Goal: Information Seeking & Learning: Compare options

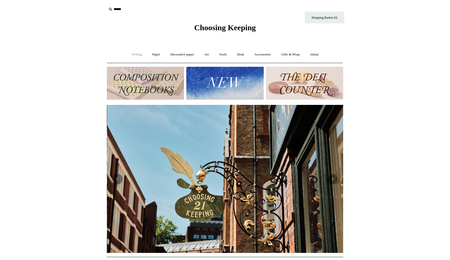
click at [135, 53] on link "Writing +" at bounding box center [137, 55] width 20 height 14
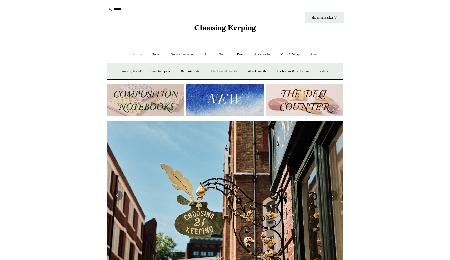
click at [236, 70] on link "Mechanical pencils +" at bounding box center [224, 72] width 36 height 14
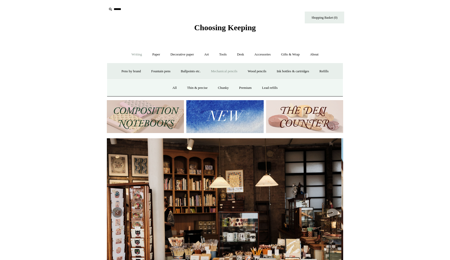
scroll to position [0, 0]
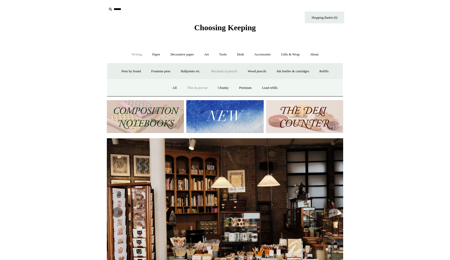
click at [190, 86] on link "Thin & precise" at bounding box center [197, 88] width 30 height 14
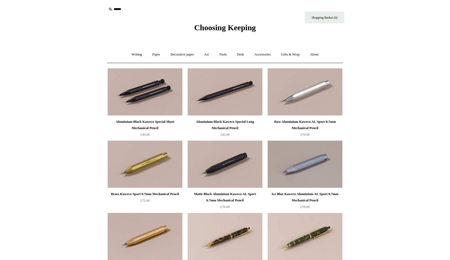
click at [130, 97] on img at bounding box center [145, 91] width 75 height 47
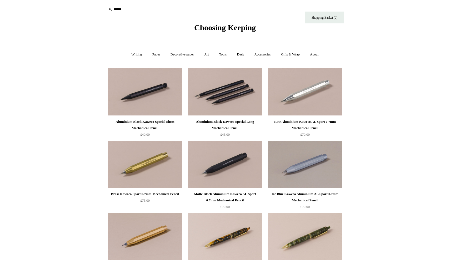
click at [217, 108] on img at bounding box center [225, 91] width 75 height 47
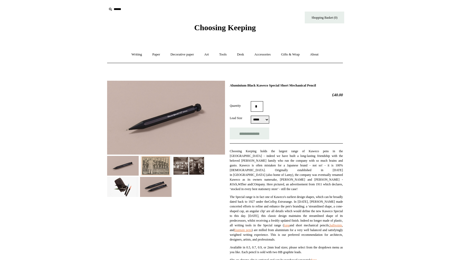
click at [143, 118] on img at bounding box center [166, 118] width 118 height 74
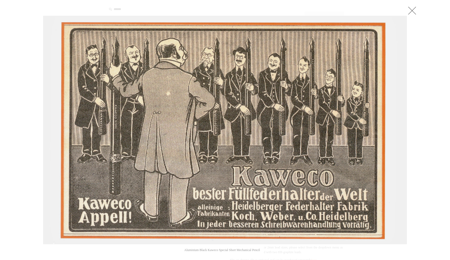
click at [414, 11] on link at bounding box center [412, 10] width 11 height 11
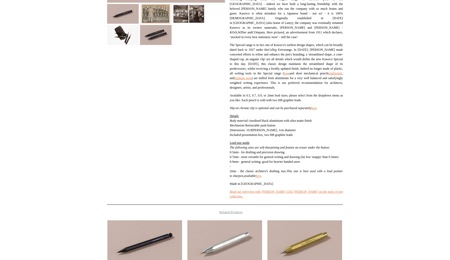
scroll to position [152, 0]
click at [261, 179] on link "here" at bounding box center [259, 177] width 6 height 4
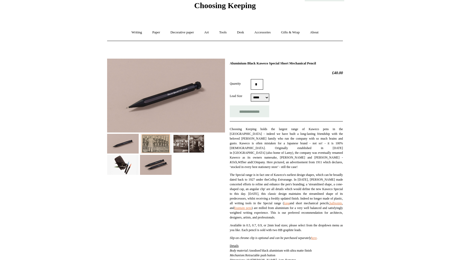
scroll to position [22, 0]
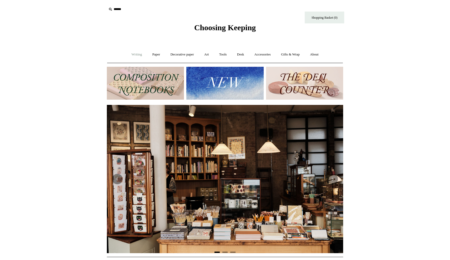
click at [132, 55] on link "Writing +" at bounding box center [137, 55] width 20 height 14
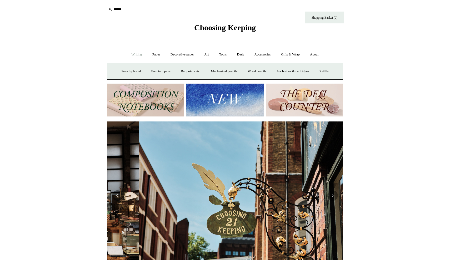
scroll to position [0, 236]
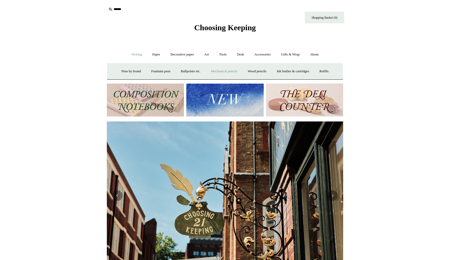
click at [222, 70] on link "Mechanical pencils +" at bounding box center [224, 72] width 36 height 14
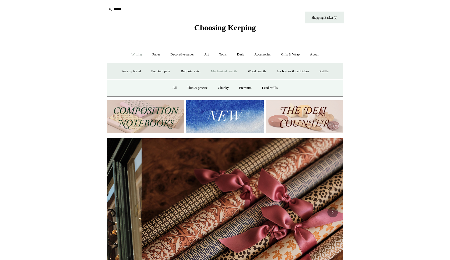
scroll to position [0, 473]
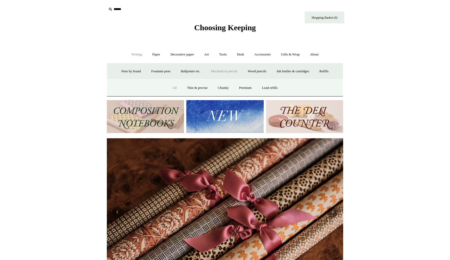
click at [172, 87] on link "All" at bounding box center [175, 88] width 14 height 14
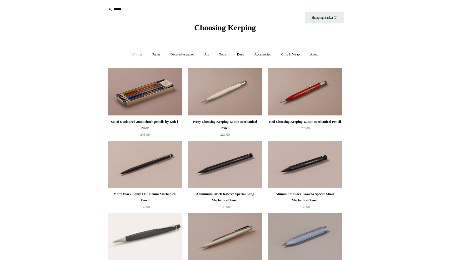
click at [137, 56] on link "Writing +" at bounding box center [137, 55] width 20 height 14
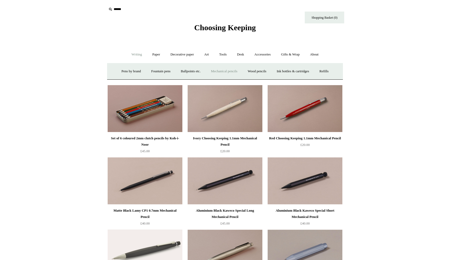
click at [221, 71] on link "Mechanical pencils +" at bounding box center [224, 72] width 36 height 14
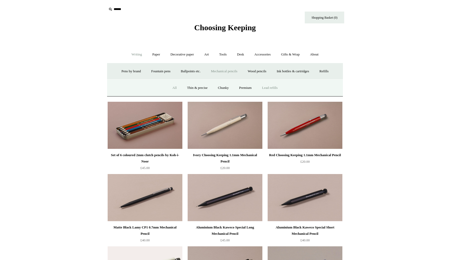
click at [274, 88] on link "Lead refills" at bounding box center [269, 88] width 25 height 14
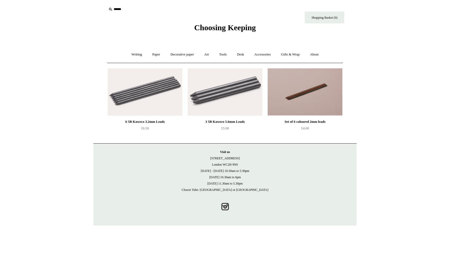
click at [299, 99] on img at bounding box center [305, 91] width 75 height 47
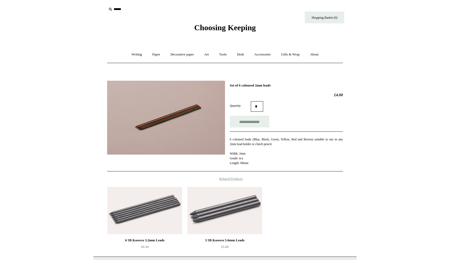
click at [234, 215] on img at bounding box center [224, 210] width 75 height 47
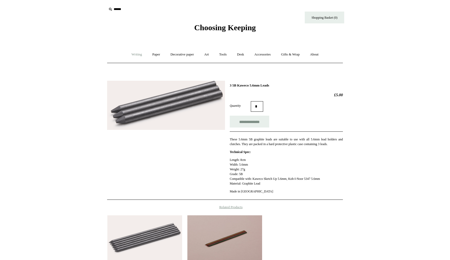
click at [133, 54] on link "Writing +" at bounding box center [137, 55] width 20 height 14
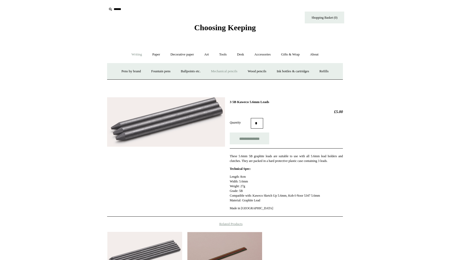
click at [221, 71] on link "Mechanical pencils +" at bounding box center [224, 72] width 36 height 14
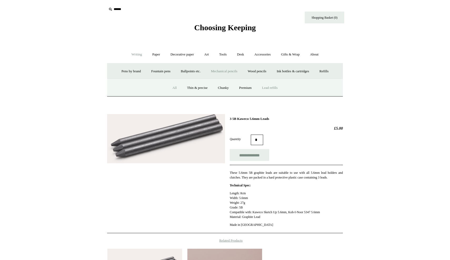
click at [175, 88] on link "All" at bounding box center [175, 88] width 14 height 14
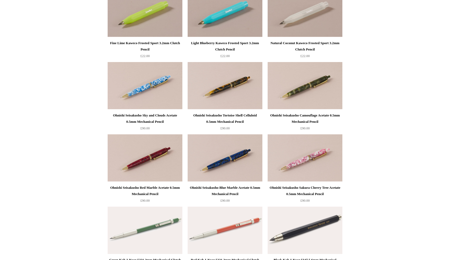
scroll to position [731, 0]
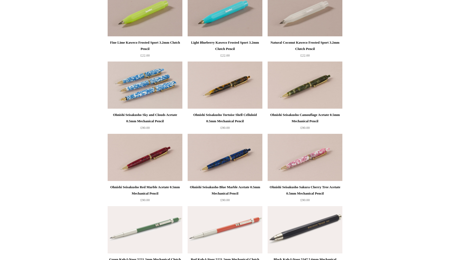
click at [153, 91] on img at bounding box center [145, 85] width 75 height 47
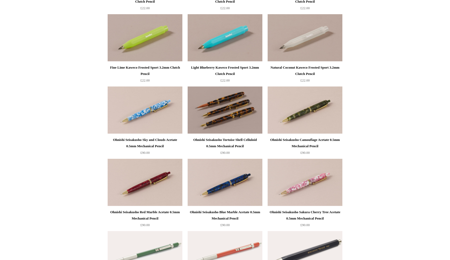
scroll to position [703, 0]
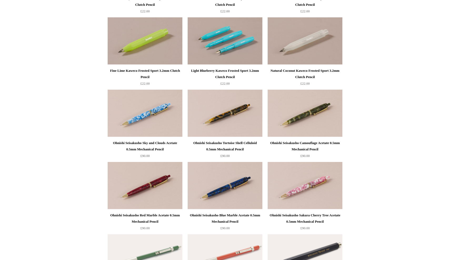
click at [231, 51] on img at bounding box center [225, 40] width 75 height 47
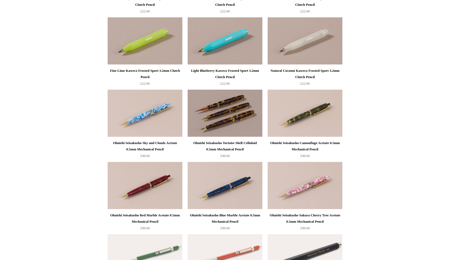
click at [219, 115] on img at bounding box center [225, 113] width 75 height 47
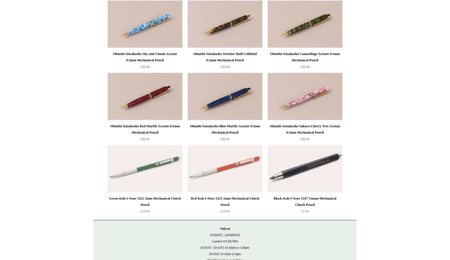
scroll to position [793, 0]
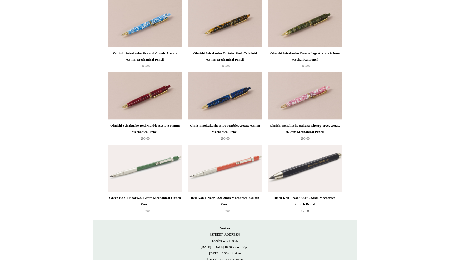
click at [150, 171] on img at bounding box center [145, 168] width 75 height 47
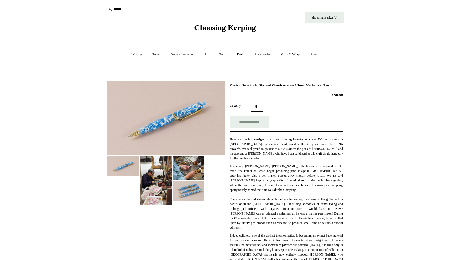
click at [142, 127] on img at bounding box center [166, 118] width 118 height 74
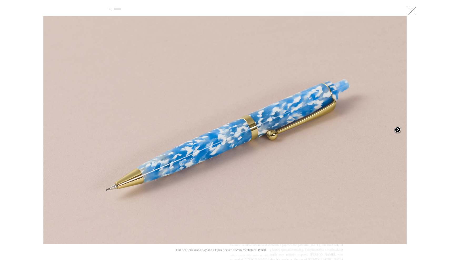
click at [398, 129] on span at bounding box center [398, 130] width 8 height 8
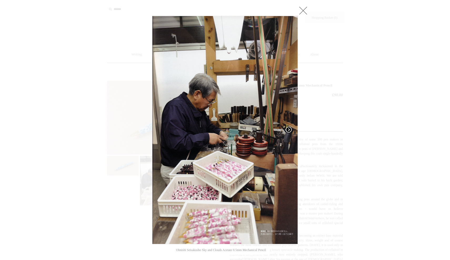
click at [250, 143] on link at bounding box center [272, 130] width 51 height 229
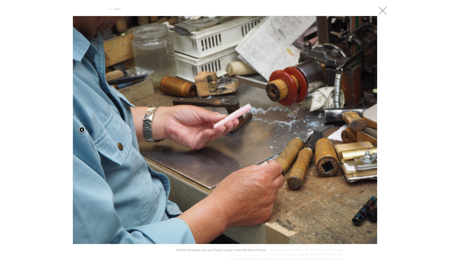
click at [80, 128] on span at bounding box center [82, 130] width 8 height 8
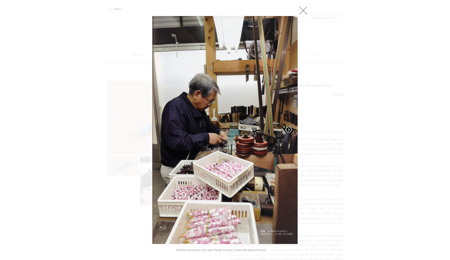
click at [288, 131] on span at bounding box center [289, 130] width 8 height 8
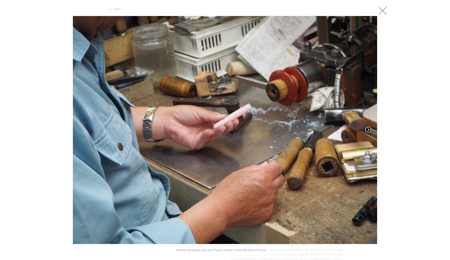
click at [368, 131] on span at bounding box center [368, 130] width 8 height 8
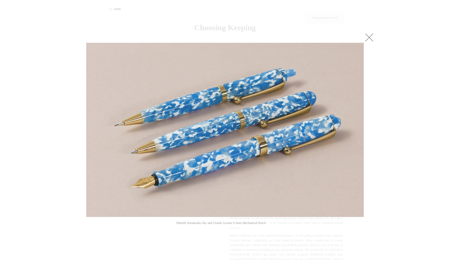
click at [368, 39] on link at bounding box center [369, 37] width 11 height 11
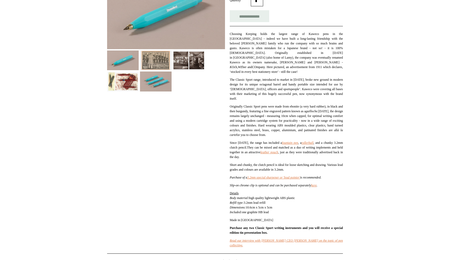
scroll to position [107, 0]
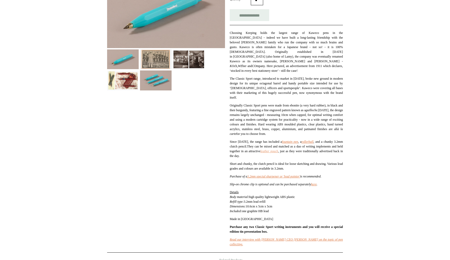
click at [278, 152] on link "leather pouch" at bounding box center [270, 152] width 18 height 4
click at [127, 78] on img at bounding box center [123, 81] width 32 height 20
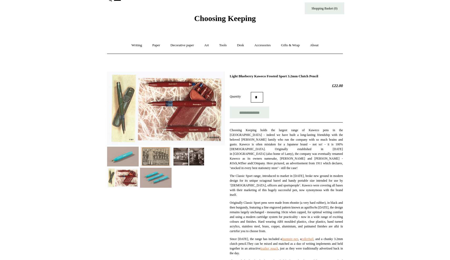
scroll to position [7, 0]
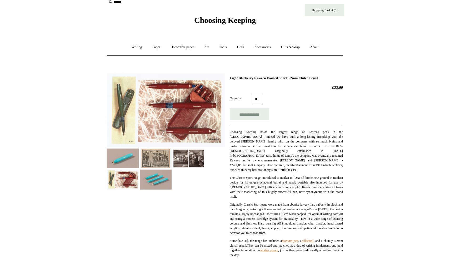
click at [194, 115] on img at bounding box center [166, 110] width 118 height 74
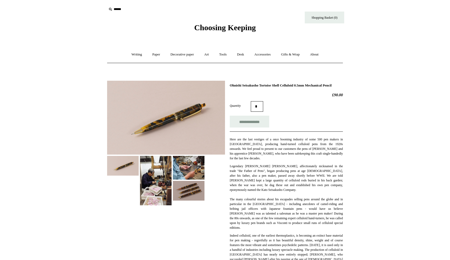
click at [155, 168] on img at bounding box center [156, 180] width 32 height 49
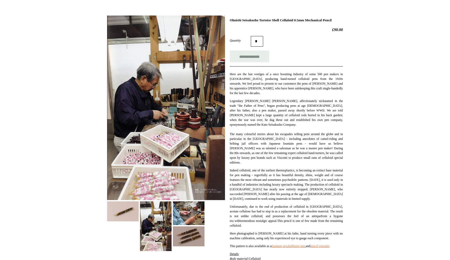
scroll to position [66, 0]
click at [163, 168] on img at bounding box center [166, 107] width 118 height 185
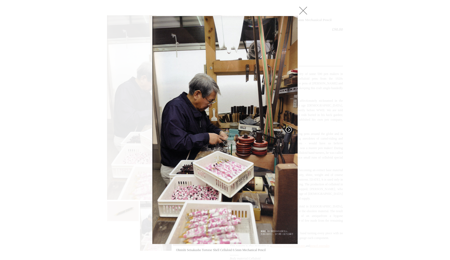
click at [290, 130] on span at bounding box center [289, 130] width 8 height 8
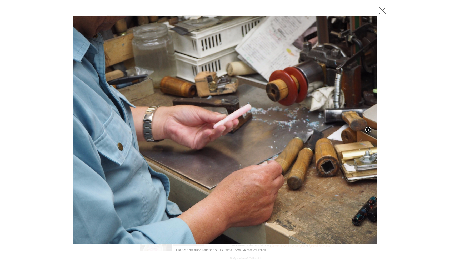
click at [369, 130] on span at bounding box center [368, 130] width 8 height 8
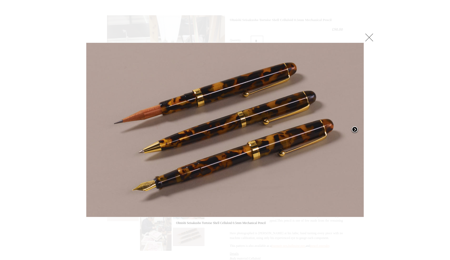
click at [355, 128] on span at bounding box center [355, 130] width 8 height 8
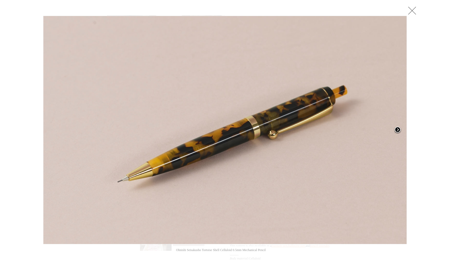
click at [398, 130] on span at bounding box center [398, 130] width 8 height 8
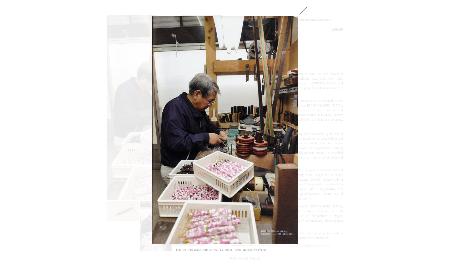
click at [304, 11] on link at bounding box center [303, 10] width 11 height 11
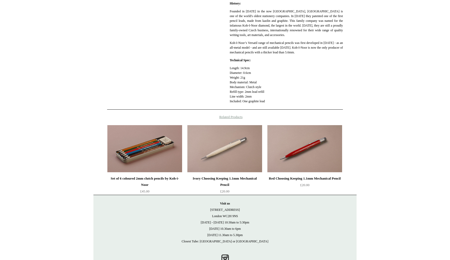
scroll to position [175, 0]
click at [129, 161] on img at bounding box center [144, 148] width 75 height 47
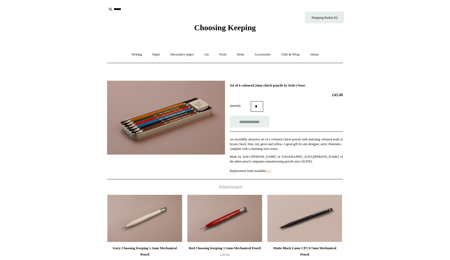
click at [271, 172] on link "here" at bounding box center [269, 171] width 6 height 4
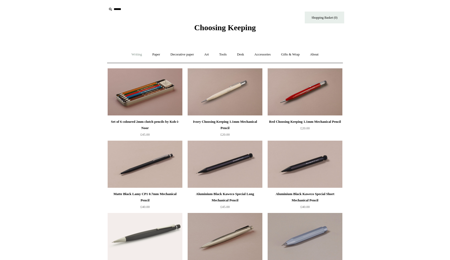
click at [136, 56] on link "Writing +" at bounding box center [137, 55] width 20 height 14
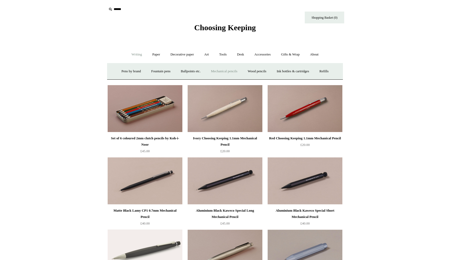
click at [222, 70] on link "Mechanical pencils +" at bounding box center [224, 72] width 36 height 14
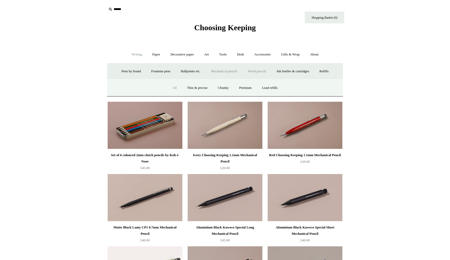
click at [262, 72] on link "Wood pencils +" at bounding box center [257, 72] width 28 height 14
click at [142, 88] on link "All" at bounding box center [148, 88] width 14 height 14
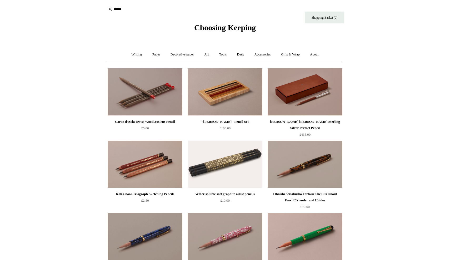
click at [137, 92] on img at bounding box center [145, 91] width 75 height 47
